Goal: Task Accomplishment & Management: Complete application form

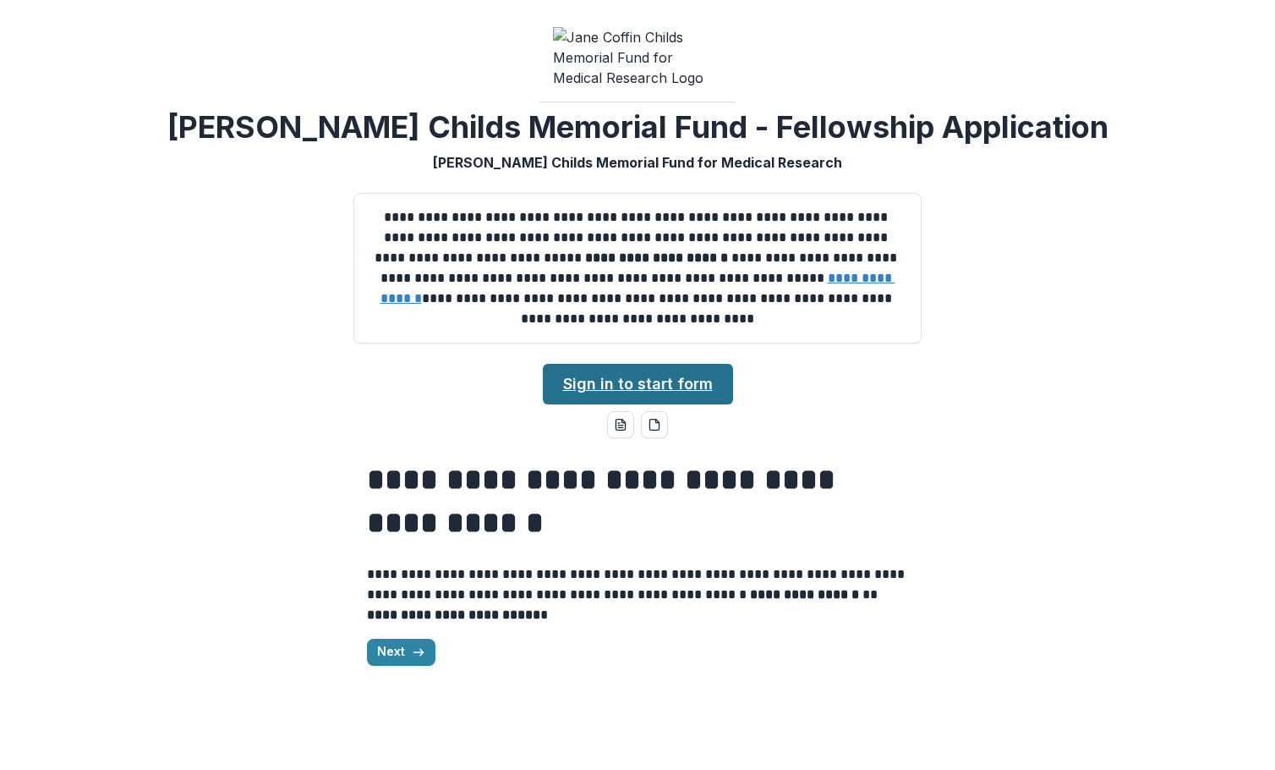
click at [649, 400] on link "Sign in to start form" at bounding box center [638, 384] width 190 height 41
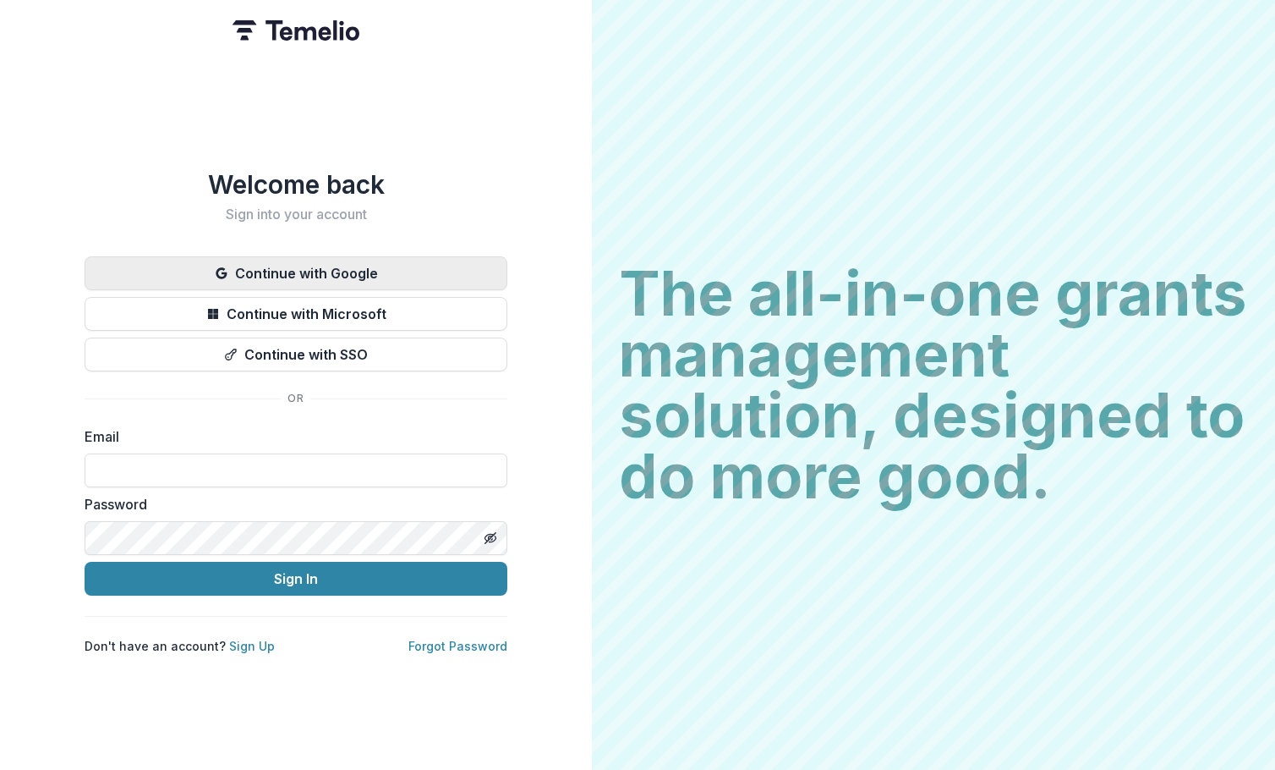
click at [306, 272] on button "Continue with Google" at bounding box center [296, 273] width 423 height 34
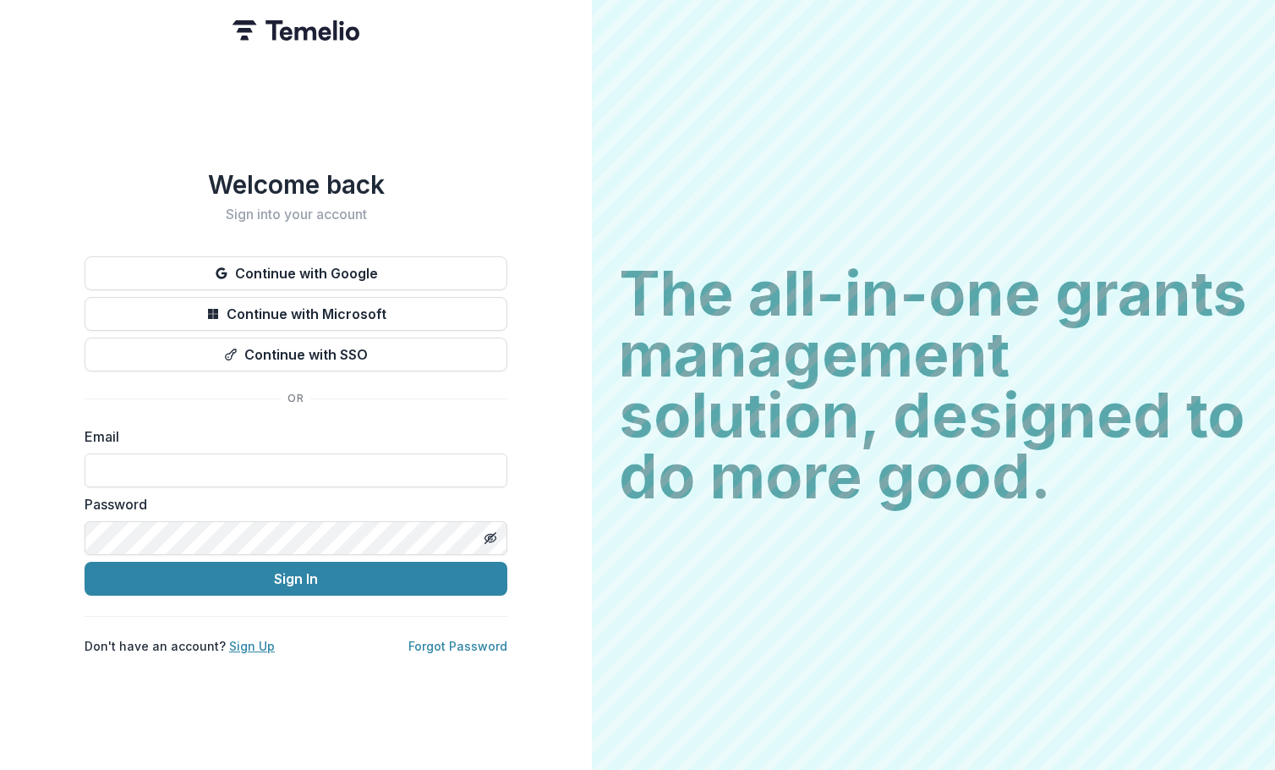
click at [250, 639] on link "Sign Up" at bounding box center [252, 646] width 46 height 14
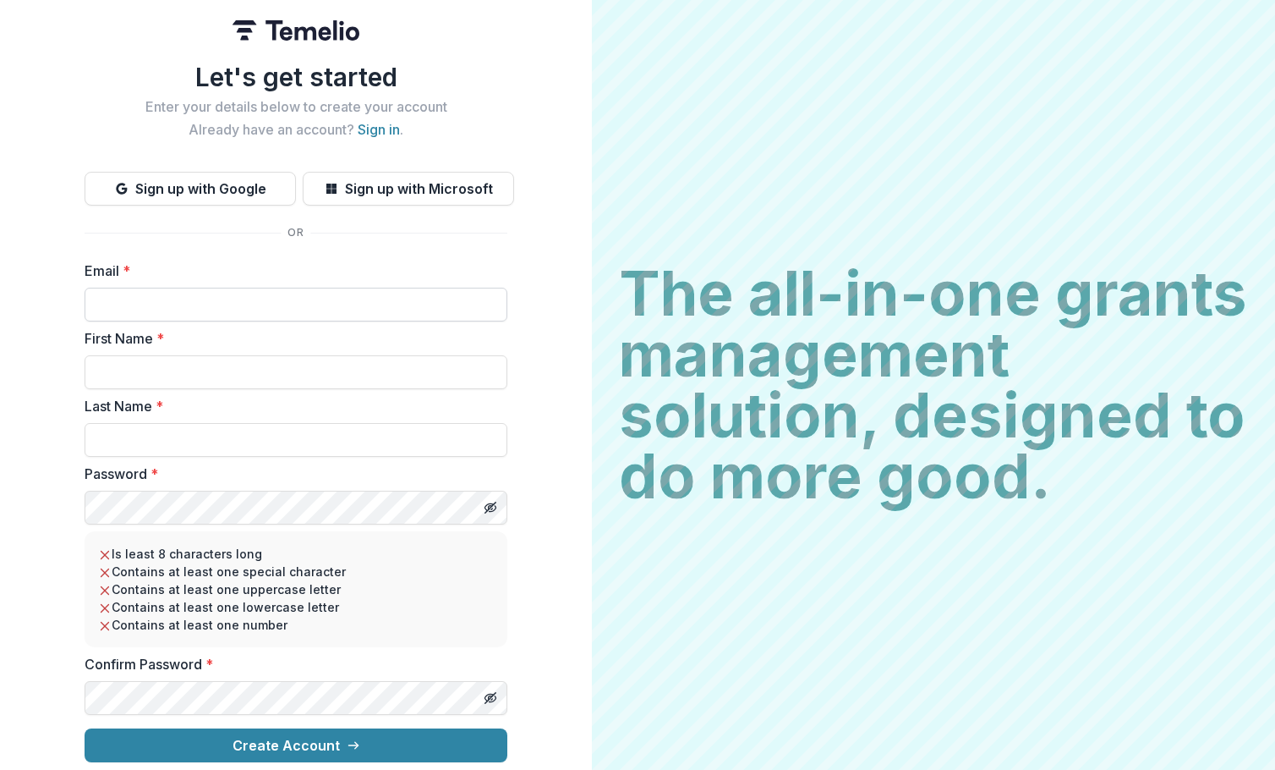
click at [248, 296] on input "Email *" at bounding box center [296, 305] width 423 height 34
type input "**********"
type input "*****"
type input "******"
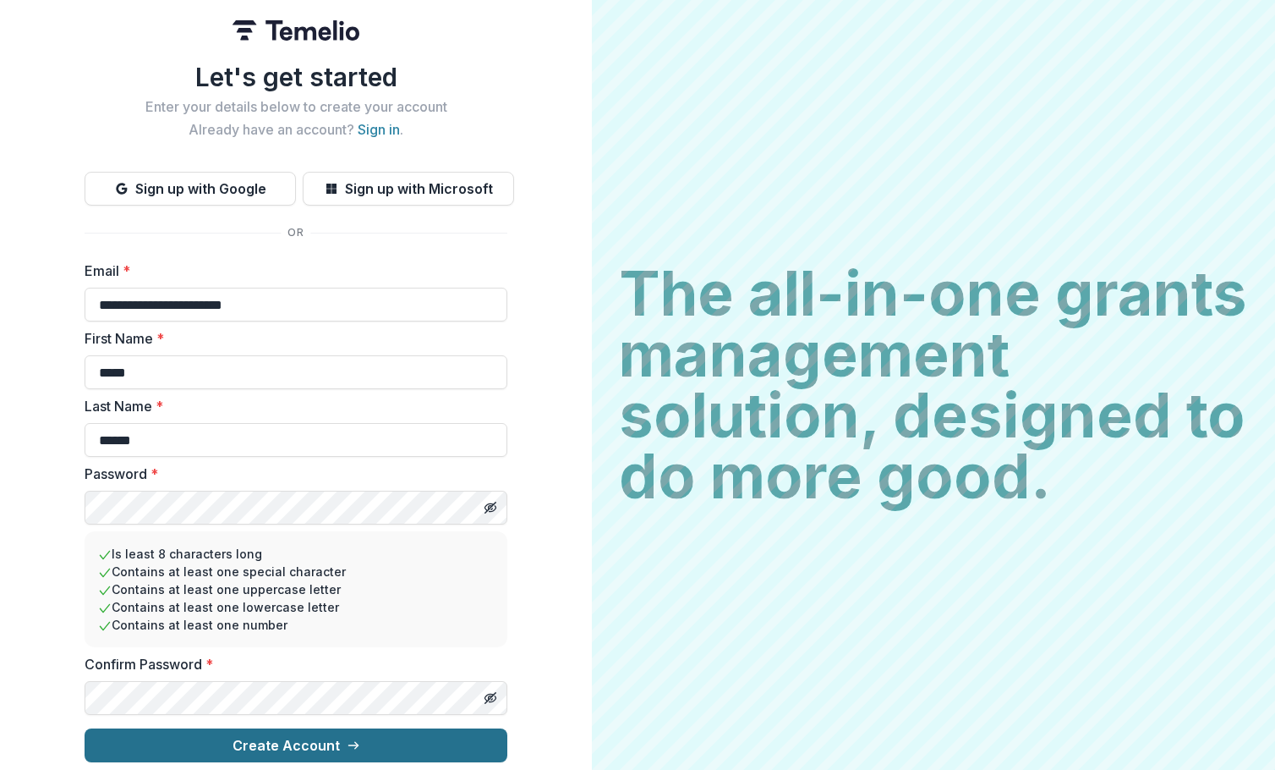
click at [262, 730] on button "Create Account" at bounding box center [296, 745] width 423 height 34
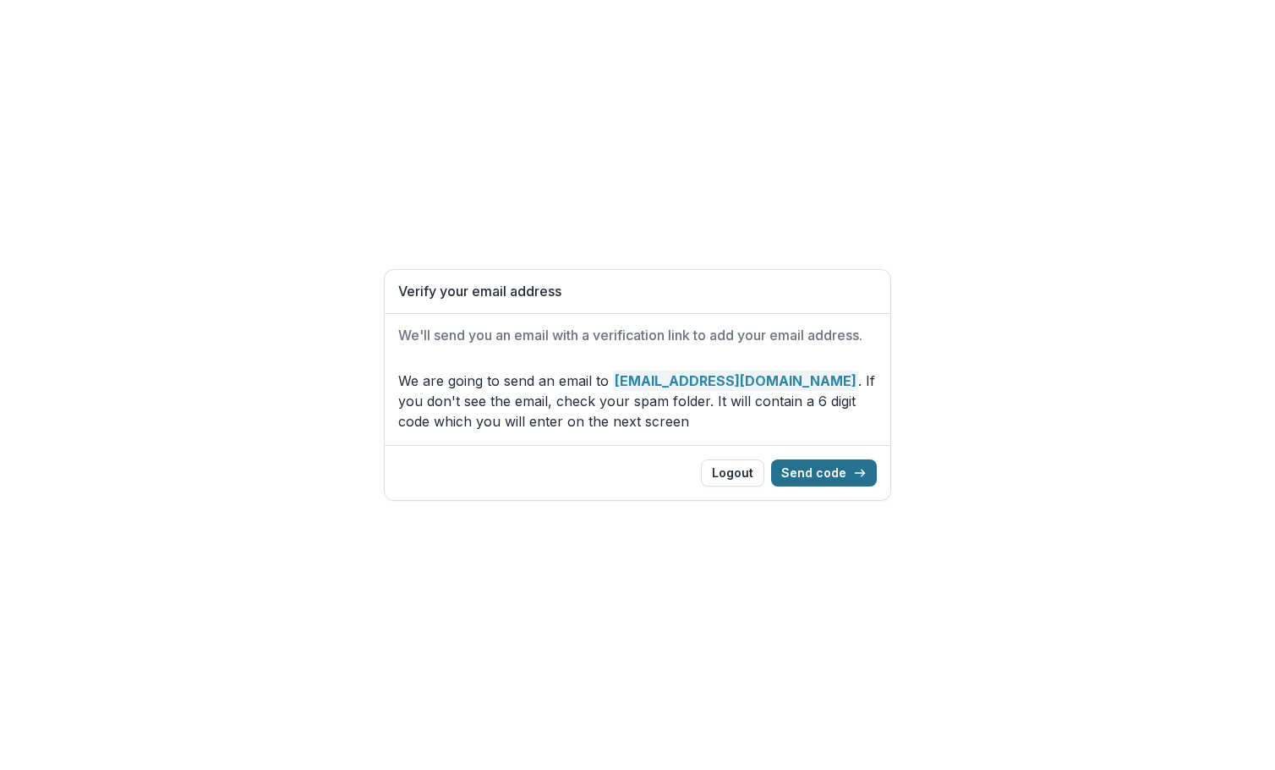
click at [808, 477] on button "Send code" at bounding box center [824, 472] width 106 height 27
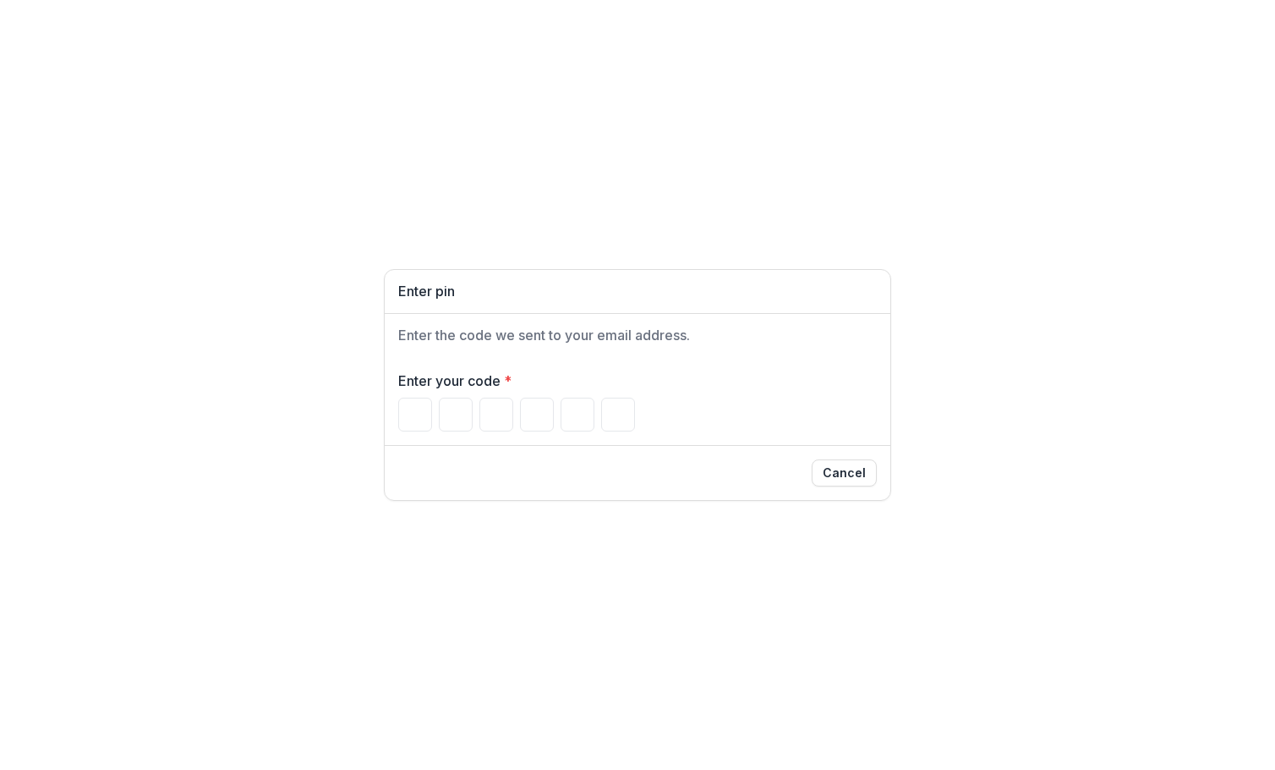
type input "*"
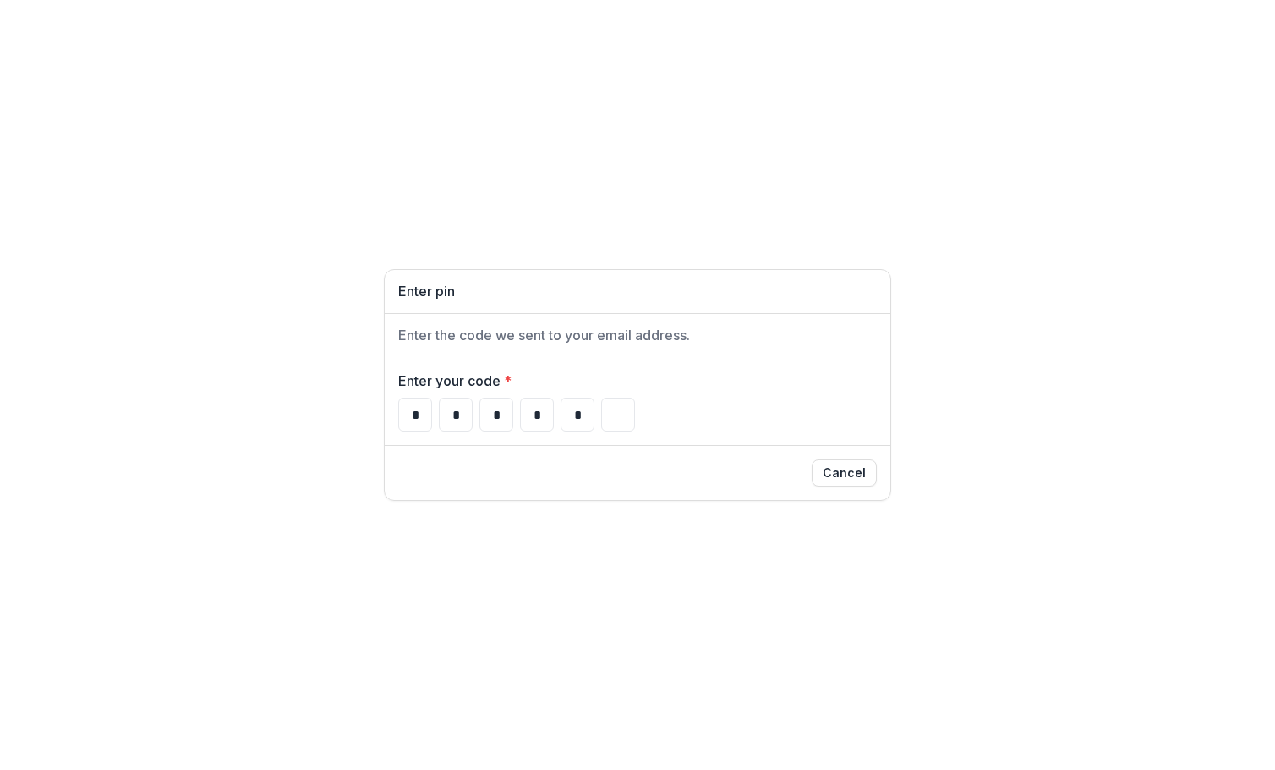
type input "*"
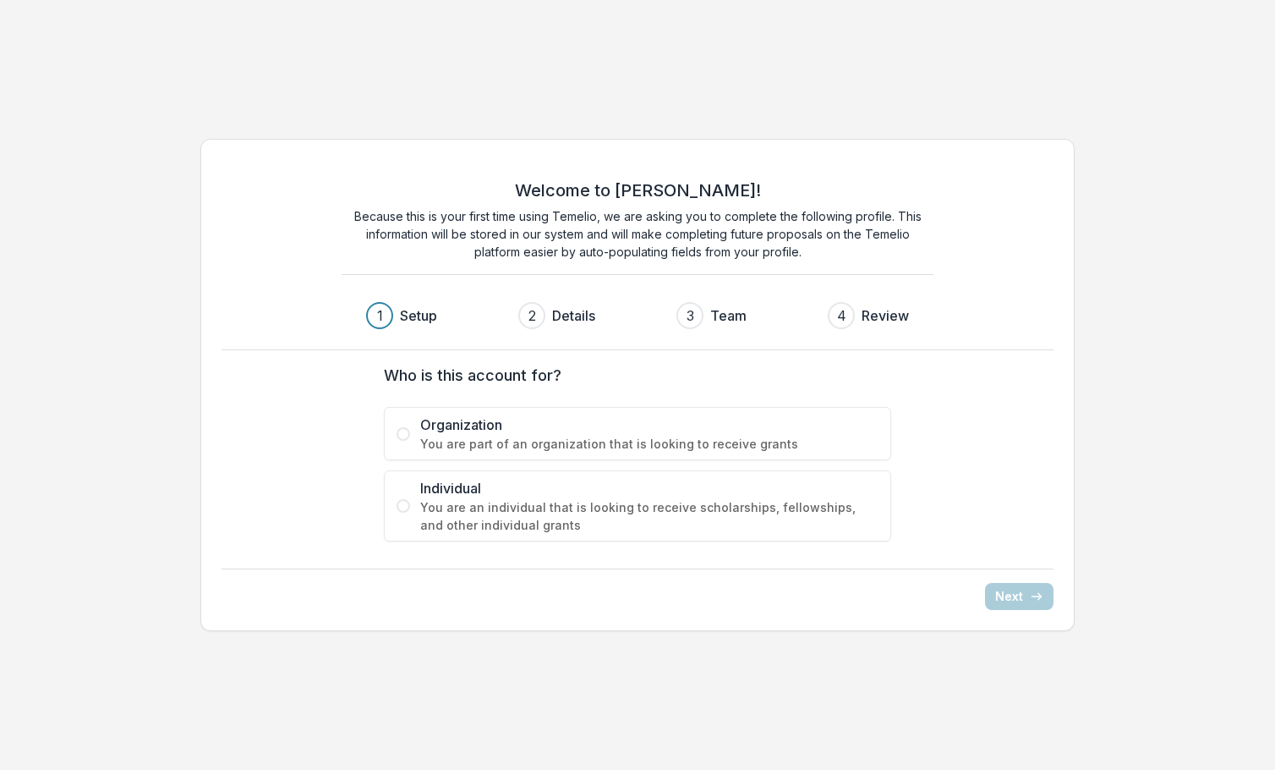
click at [657, 489] on span "Individual" at bounding box center [649, 488] width 458 height 20
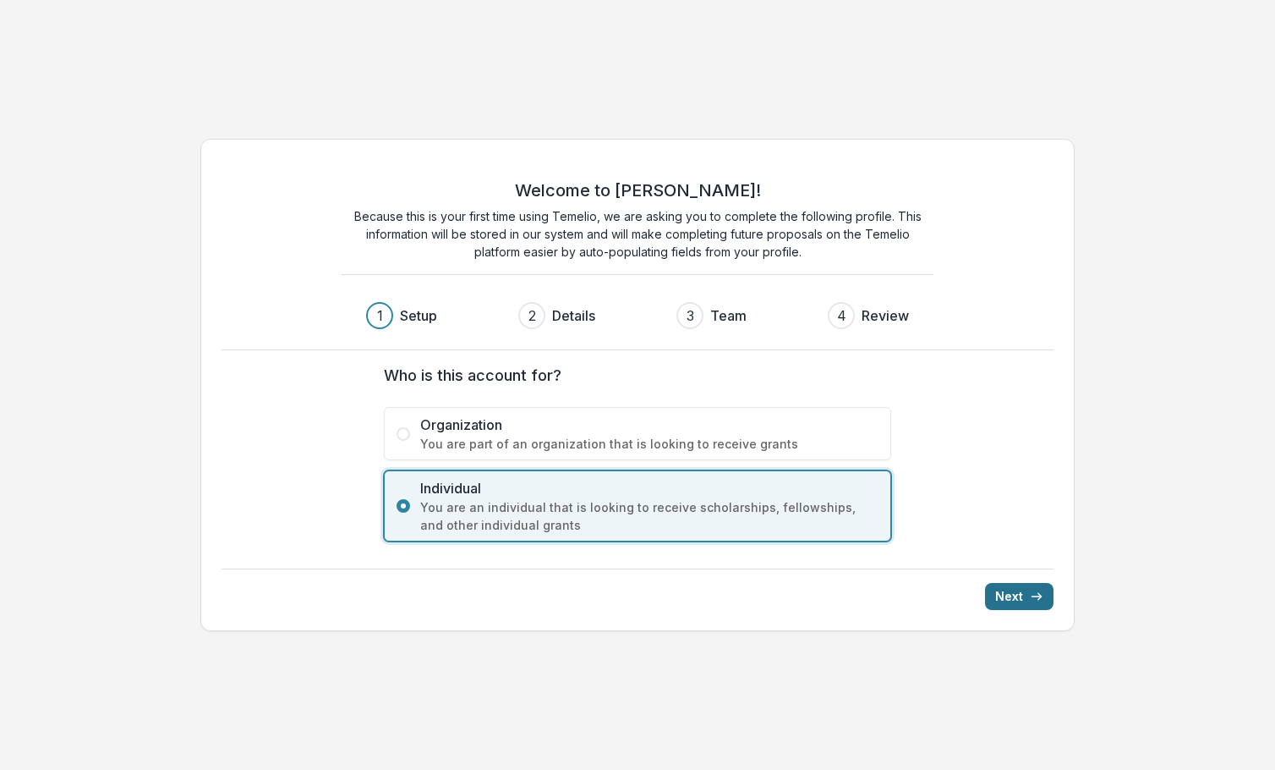
click at [1012, 600] on button "Next" at bounding box center [1019, 596] width 69 height 27
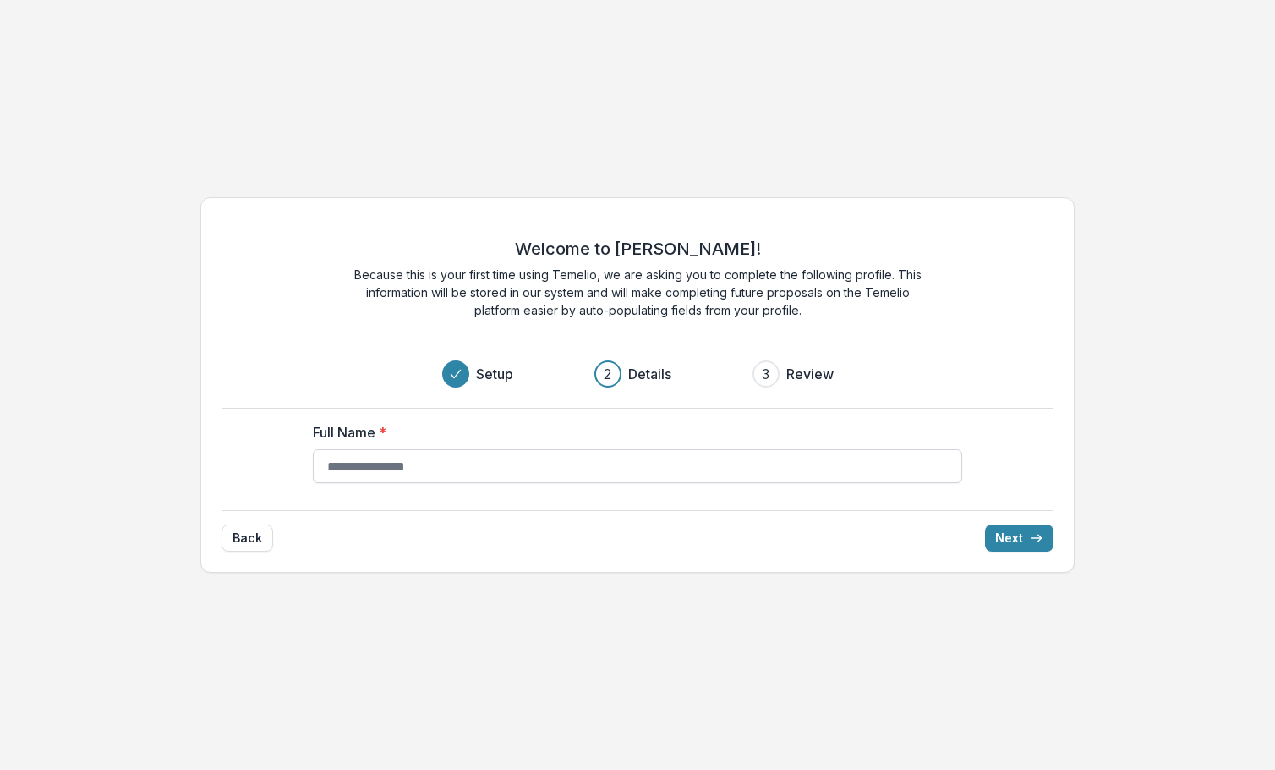
click at [584, 464] on input "Full Name *" at bounding box center [638, 466] width 650 height 34
type input "**********"
click at [1018, 520] on div "Back Next" at bounding box center [637, 530] width 831 height 41
click at [1021, 532] on button "Next" at bounding box center [1019, 537] width 69 height 27
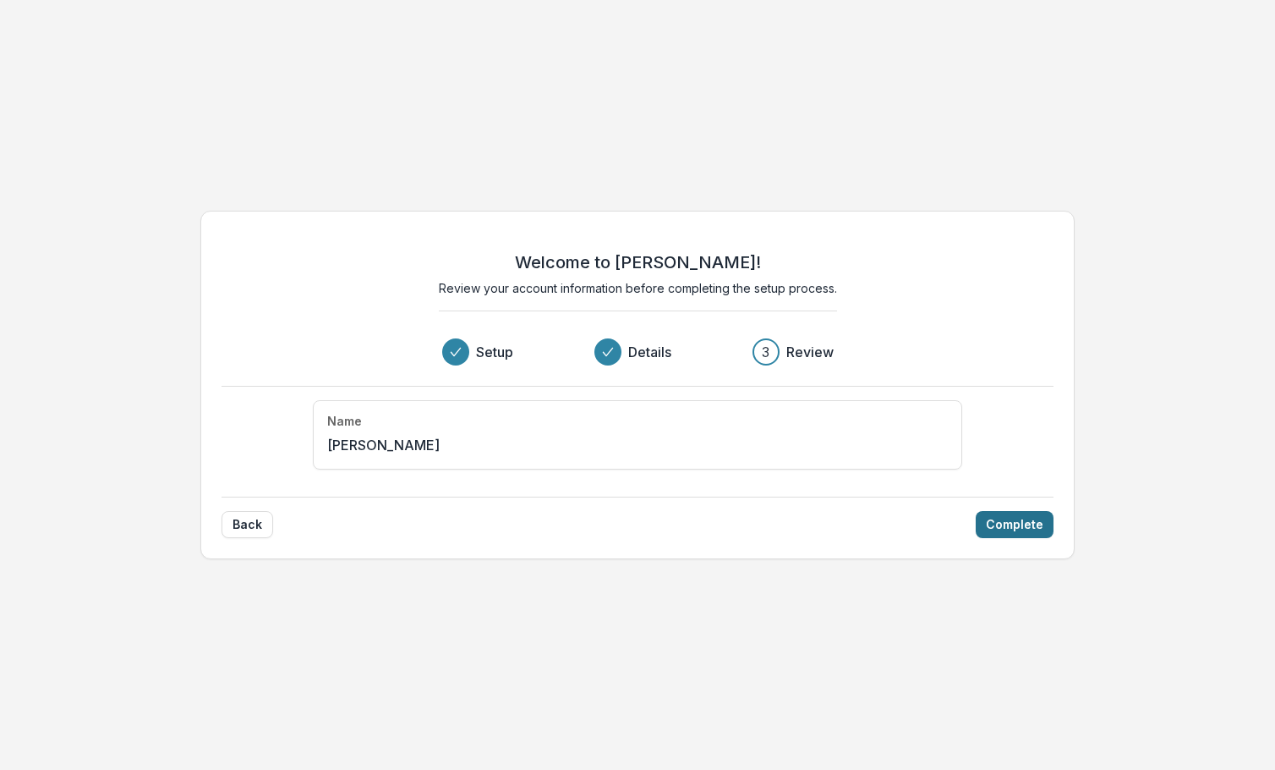
click at [1024, 526] on button "Complete" at bounding box center [1015, 524] width 78 height 27
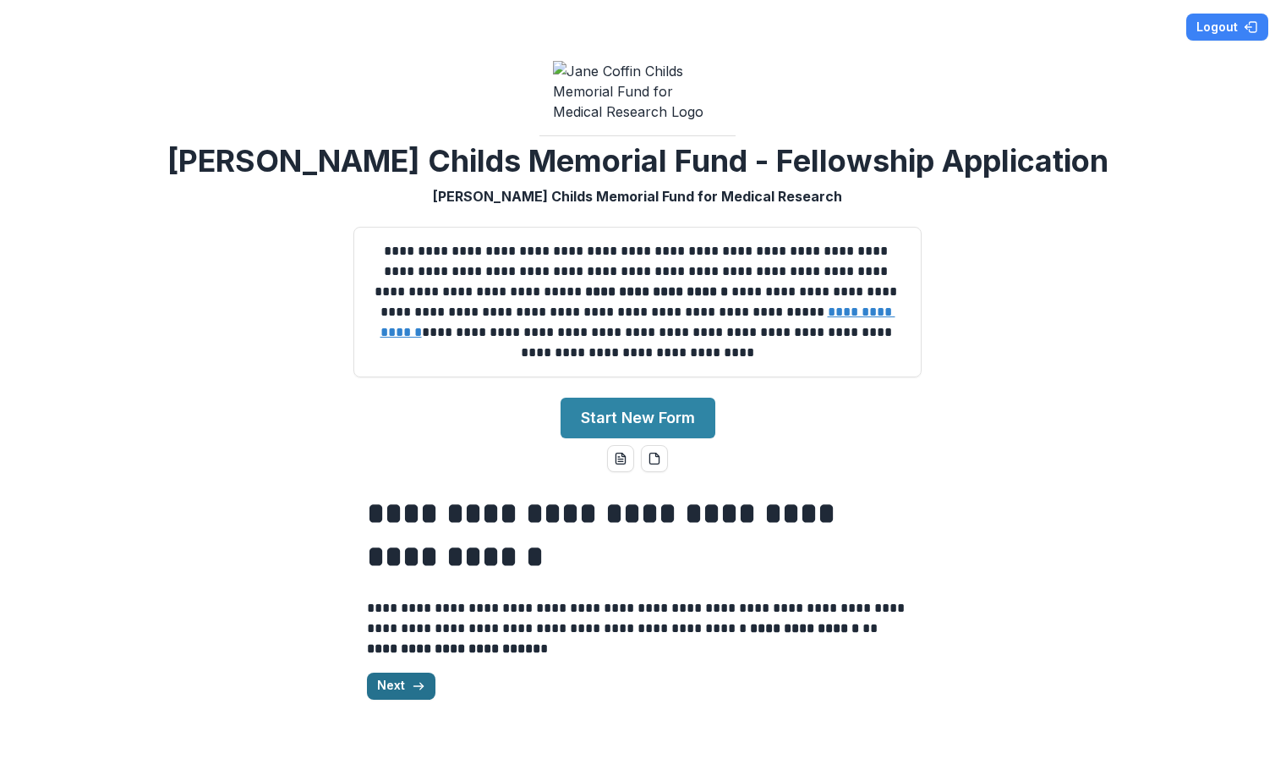
click at [417, 693] on icon "button" at bounding box center [419, 686] width 14 height 14
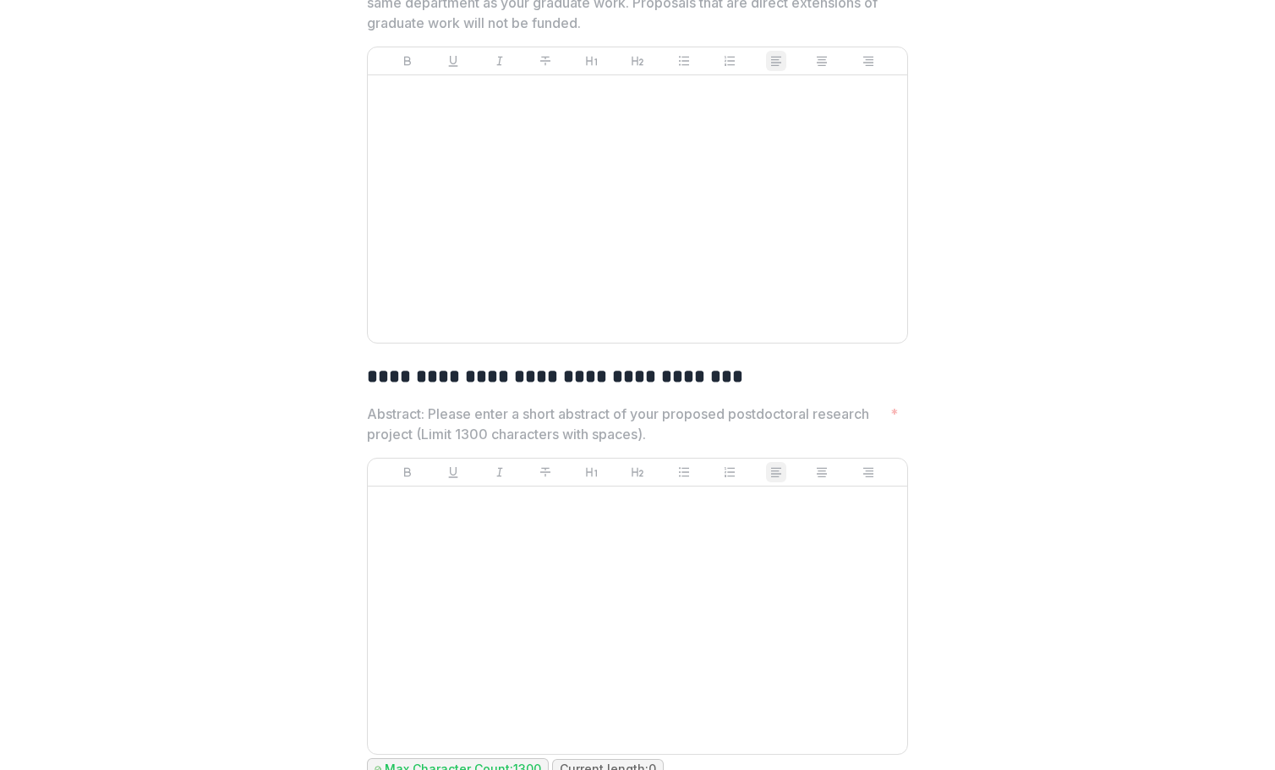
scroll to position [5549, 0]
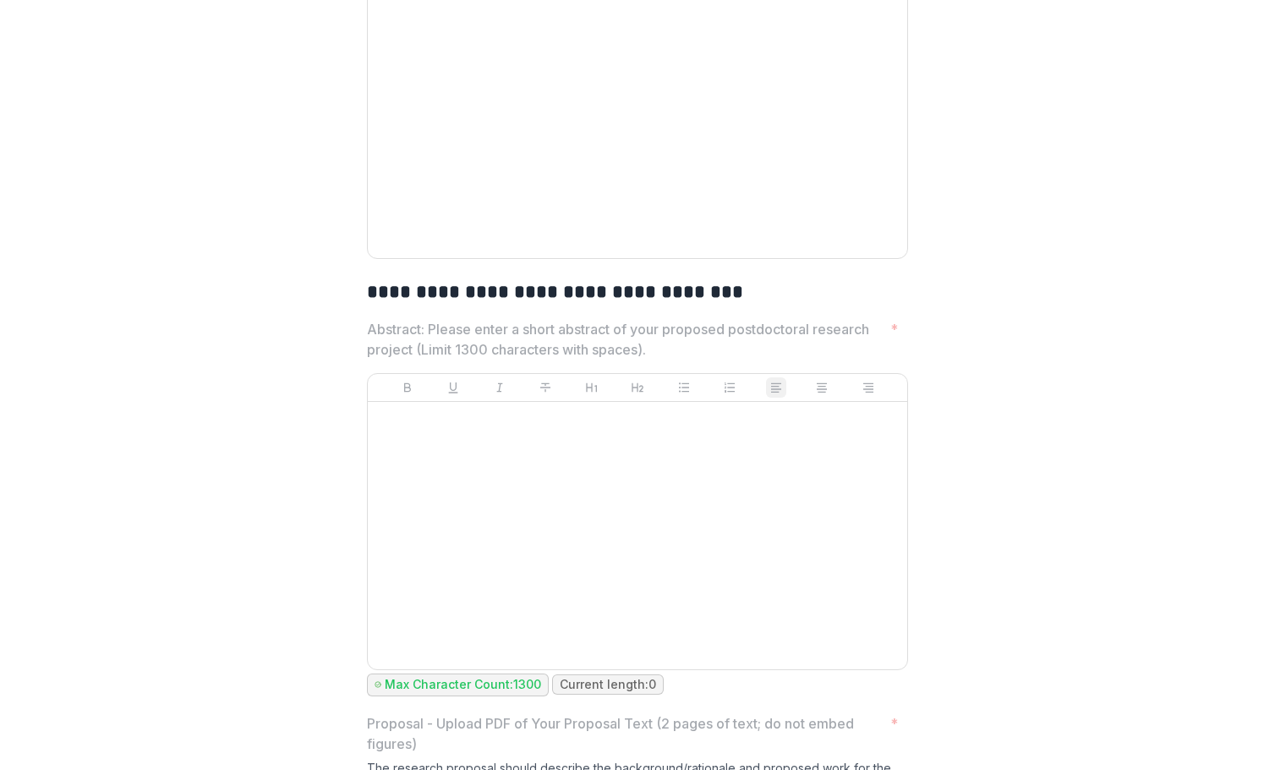
click at [472, 218] on div at bounding box center [638, 124] width 526 height 254
click at [472, 445] on div at bounding box center [638, 536] width 526 height 254
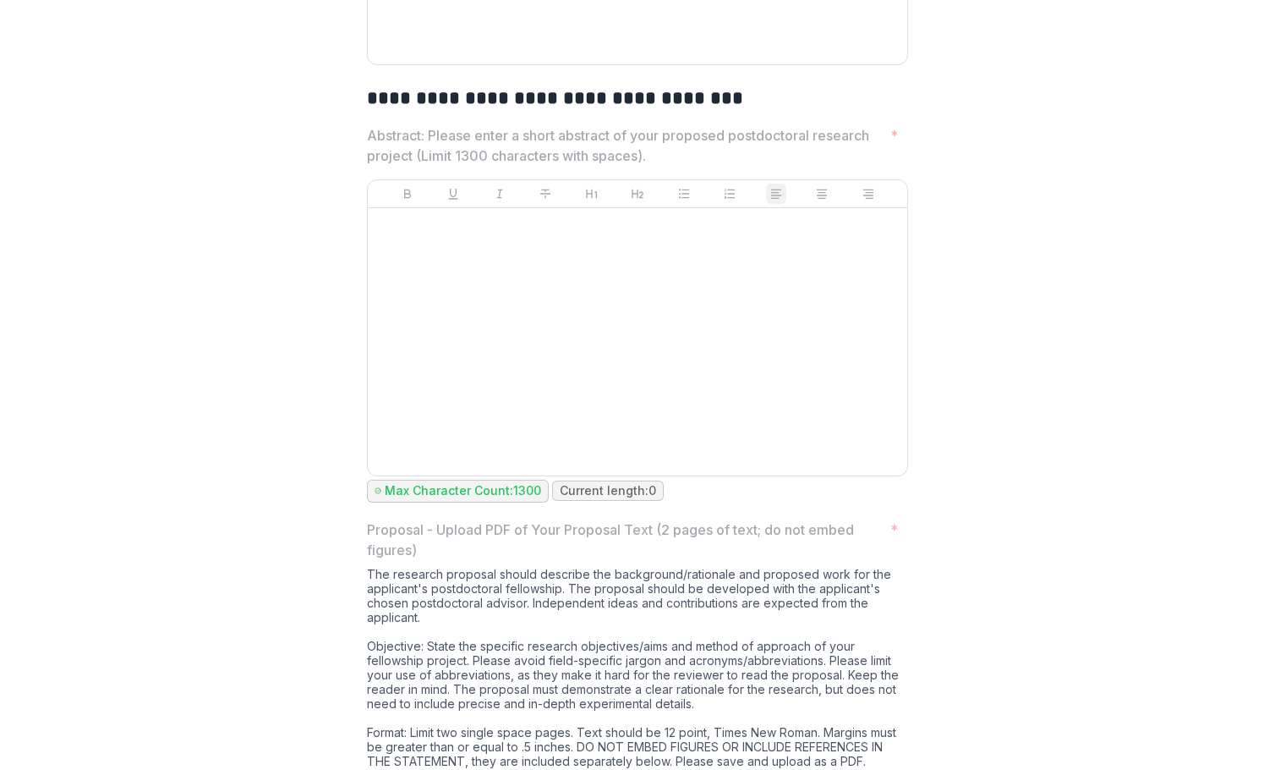
scroll to position [5775, 0]
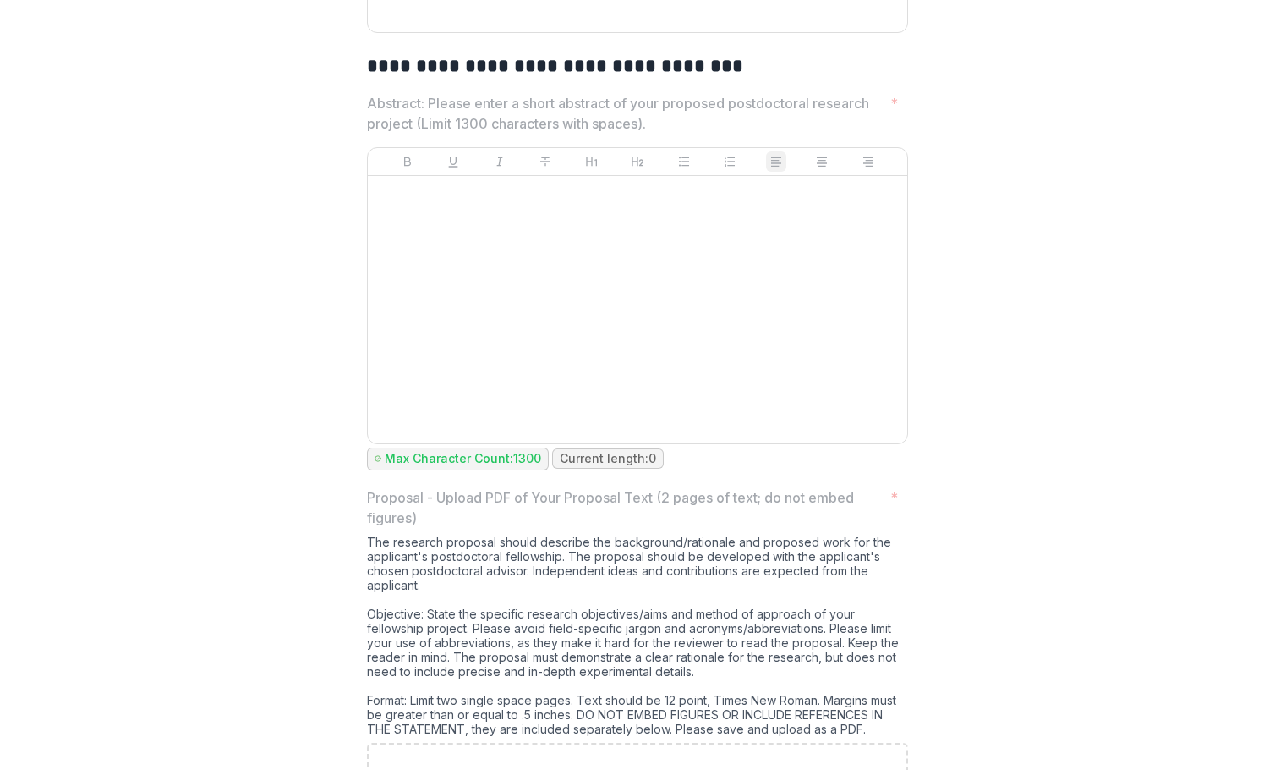
click at [418, 290] on div at bounding box center [638, 310] width 526 height 254
click at [435, 236] on div at bounding box center [638, 310] width 526 height 254
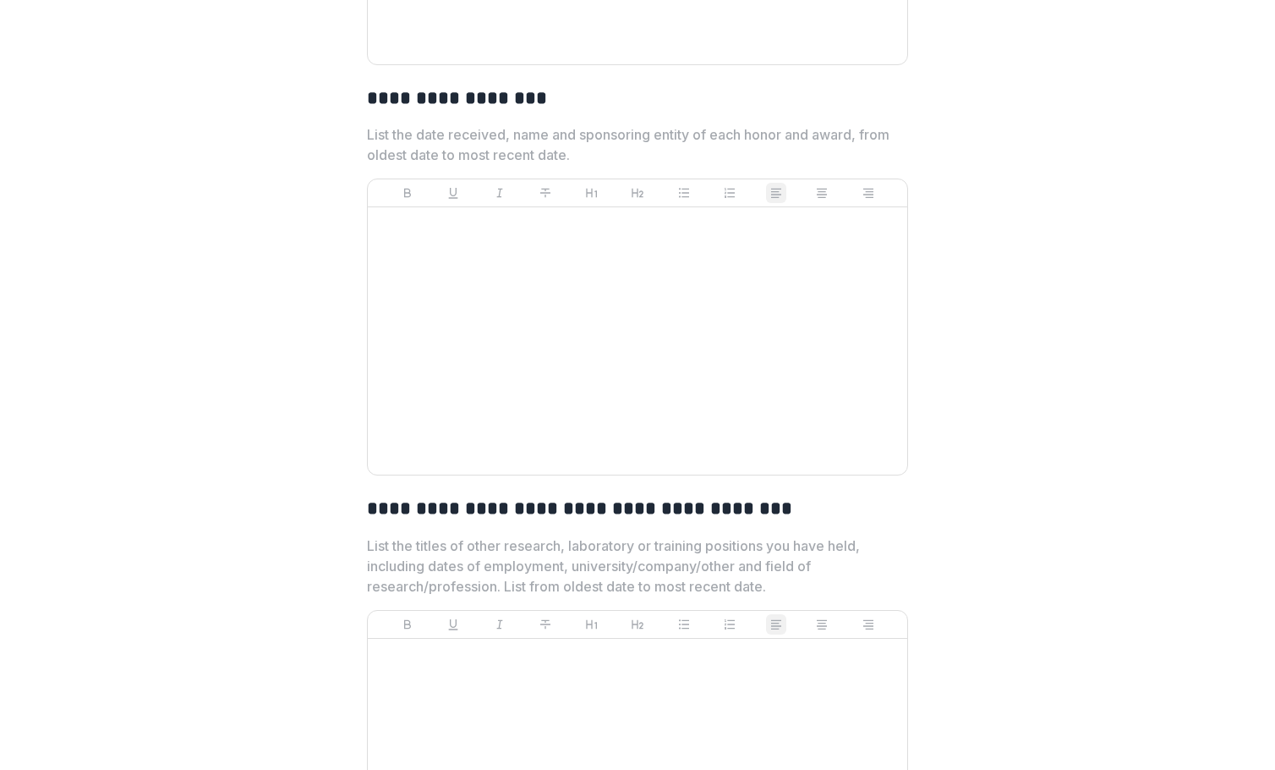
scroll to position [4286, 0]
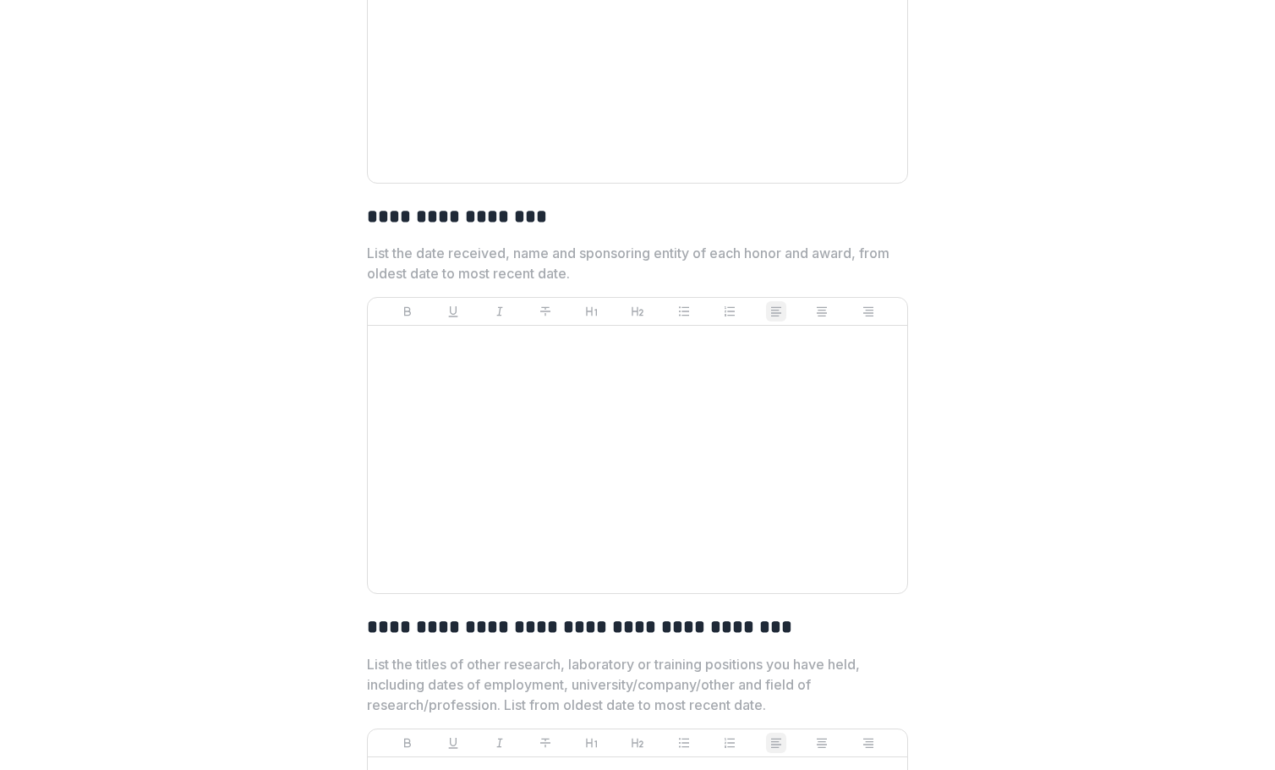
click at [787, 283] on p "List the date received, name and sponsoring entity of each honor and award, fro…" at bounding box center [632, 263] width 531 height 41
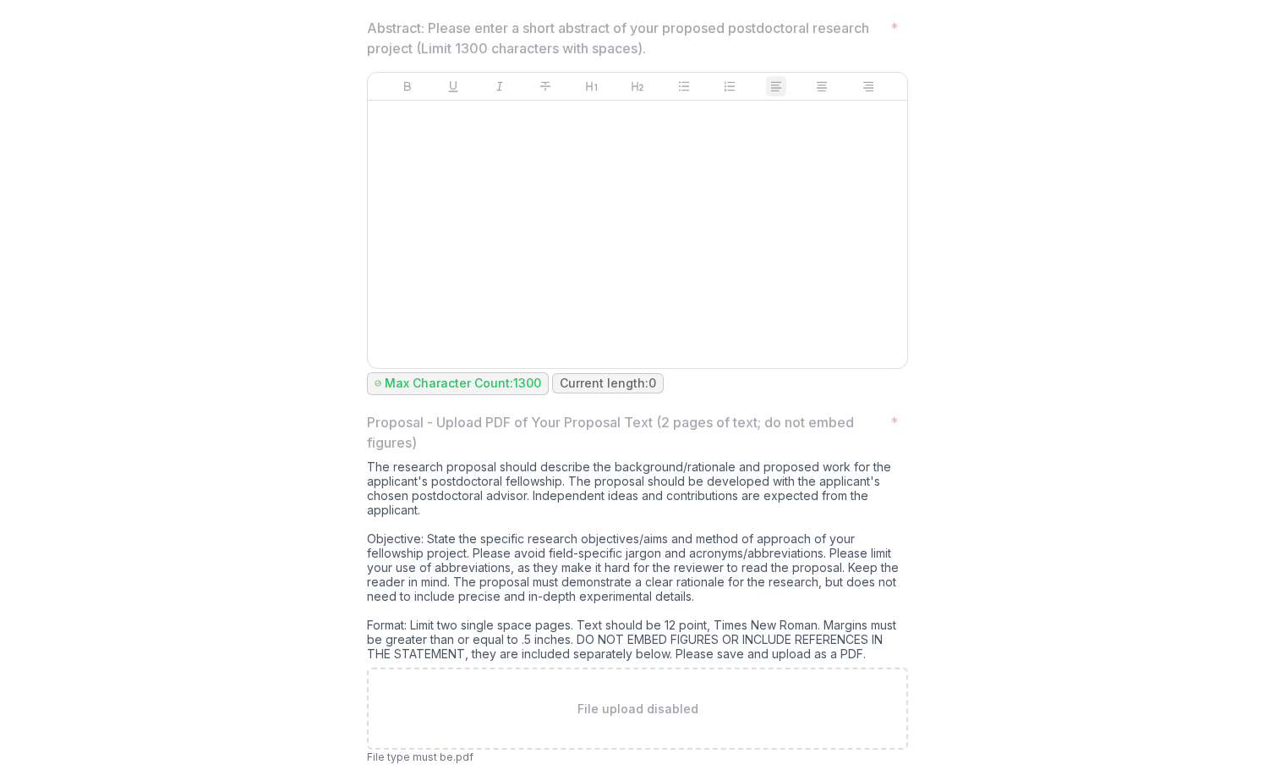
scroll to position [5887, 0]
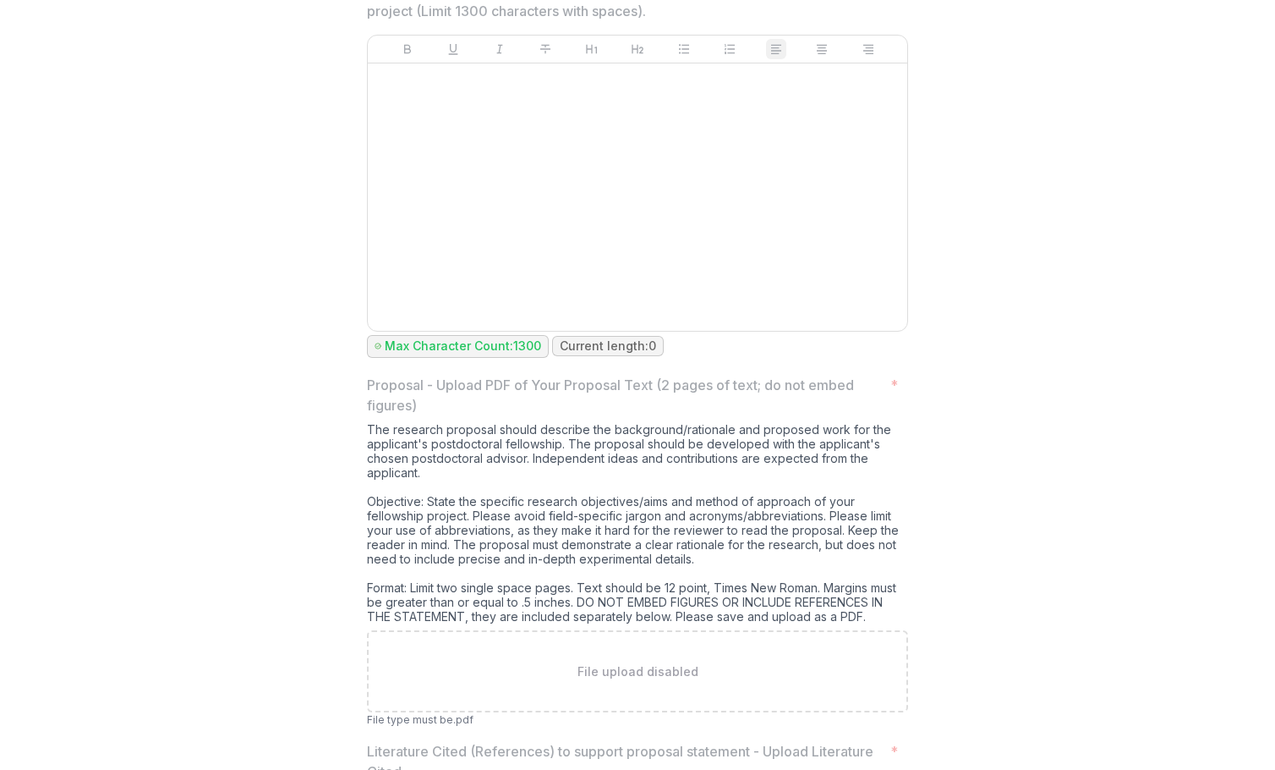
click at [612, 674] on p "File upload disabled" at bounding box center [638, 671] width 121 height 18
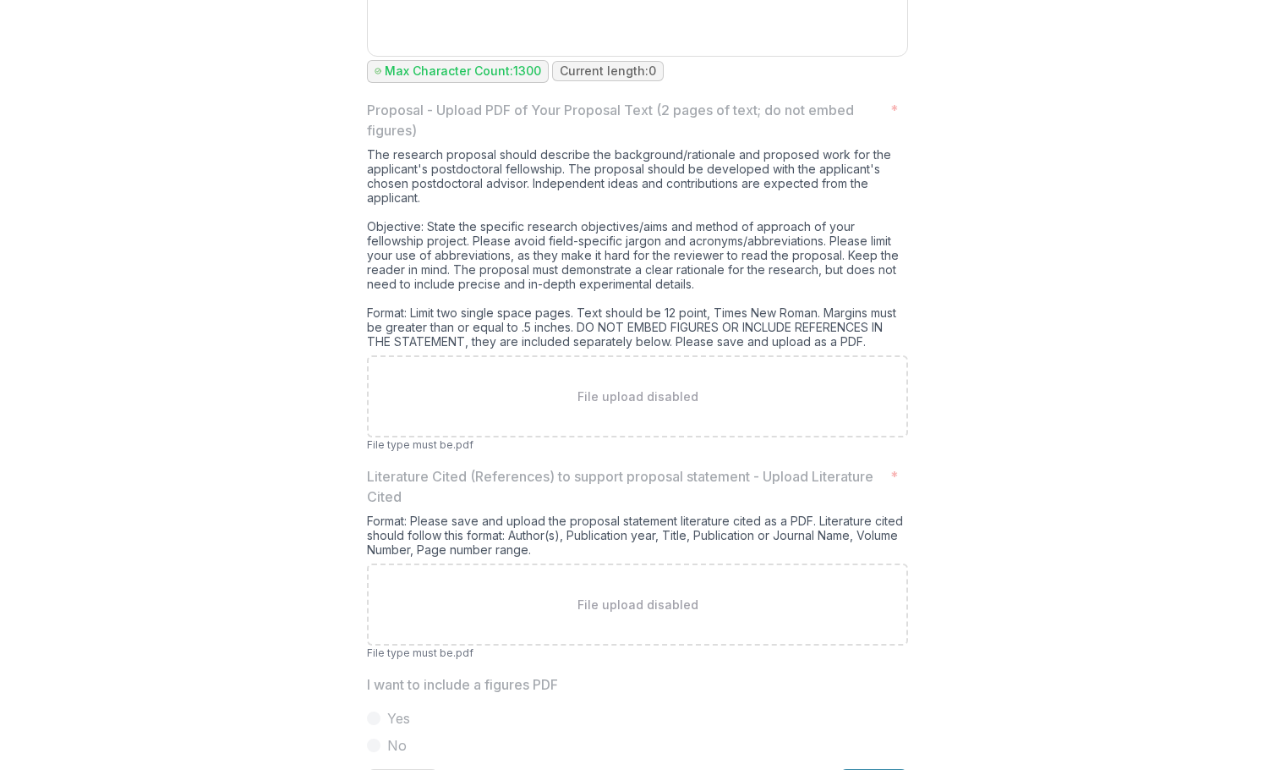
scroll to position [6226, 0]
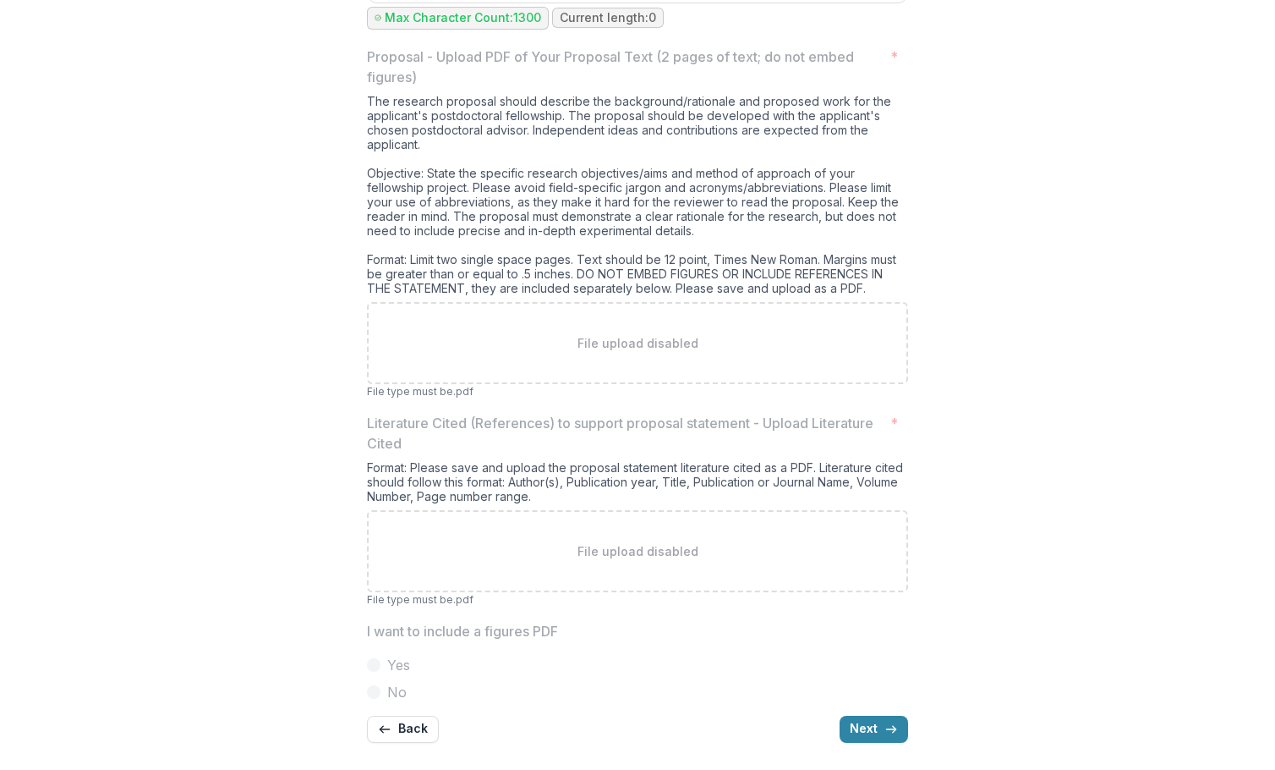
click at [664, 539] on div "File upload disabled" at bounding box center [637, 551] width 541 height 82
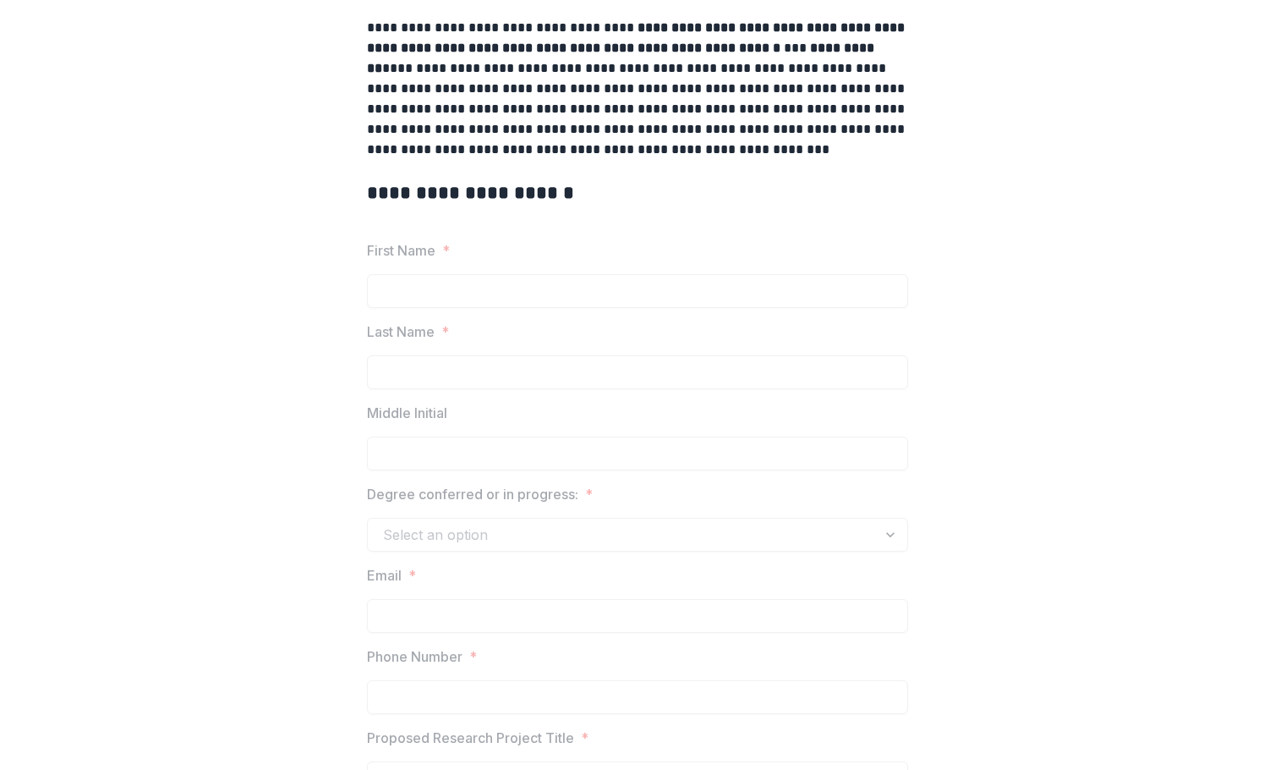
scroll to position [0, 0]
